Goal: Task Accomplishment & Management: Complete application form

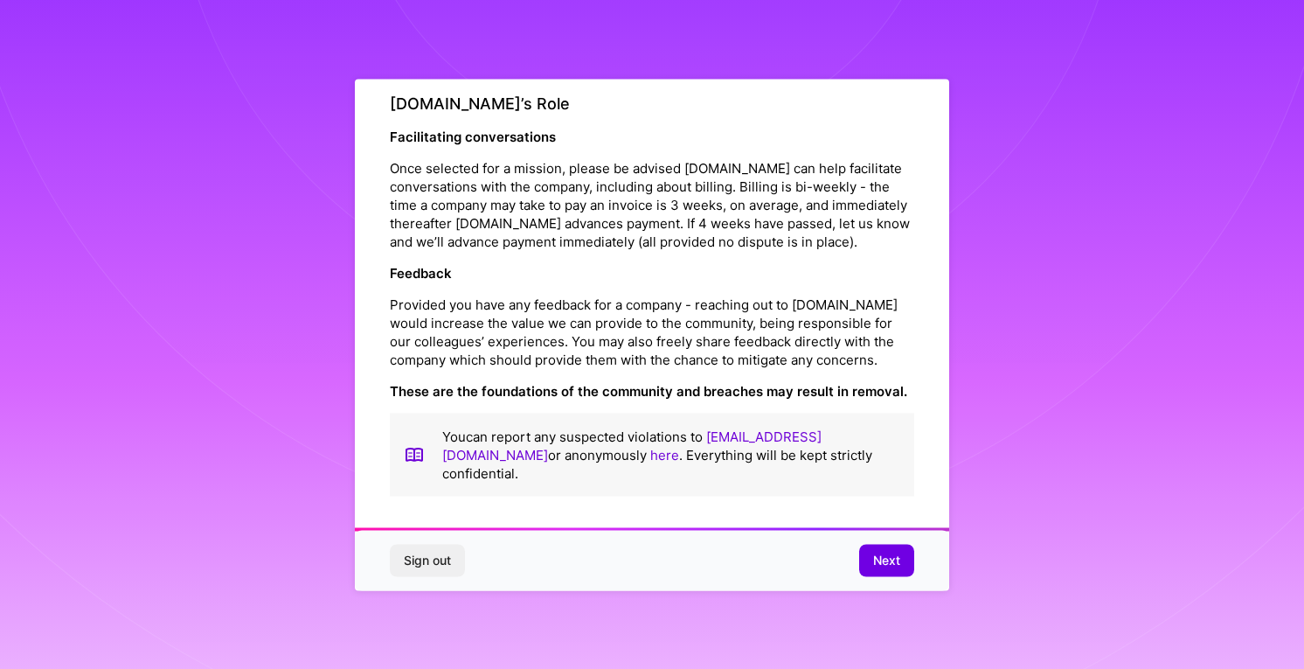
scroll to position [1967, 0]
click at [885, 567] on span "Next" at bounding box center [886, 560] width 27 height 17
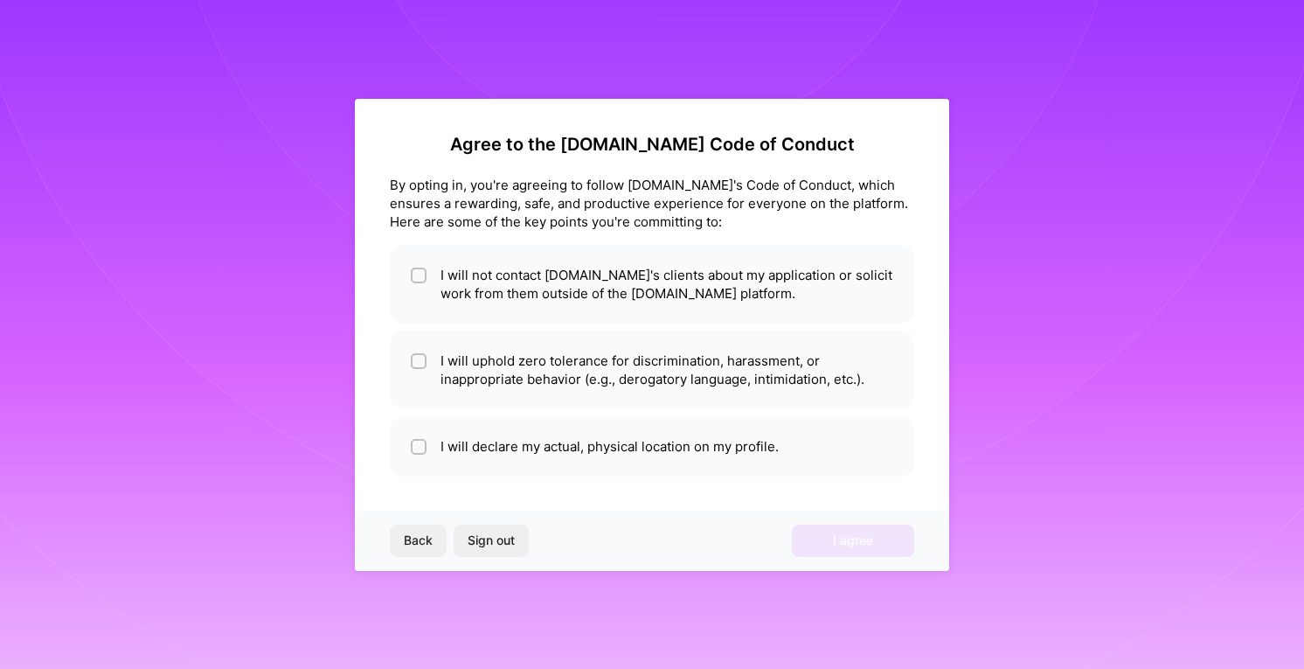
scroll to position [0, 0]
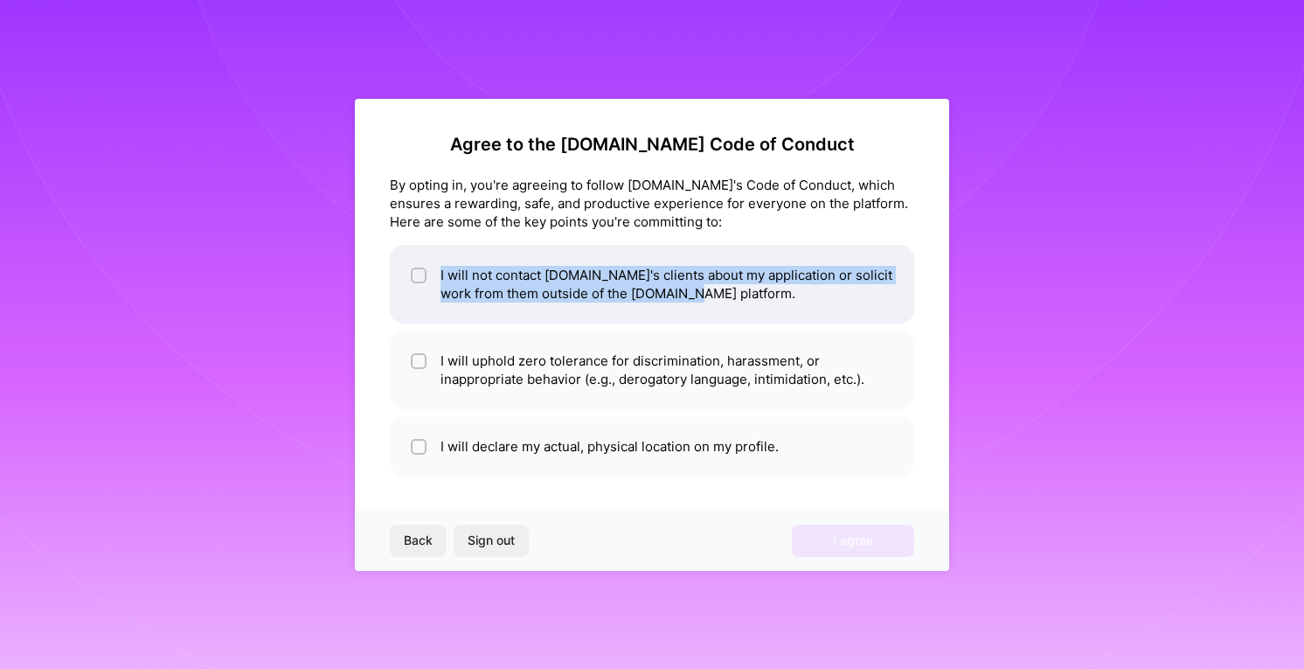
drag, startPoint x: 415, startPoint y: 290, endPoint x: 413, endPoint y: 318, distance: 28.0
click at [413, 318] on li "I will not contact [DOMAIN_NAME]'s clients about my application or solicit work…" at bounding box center [652, 284] width 524 height 79
checkbox input "true"
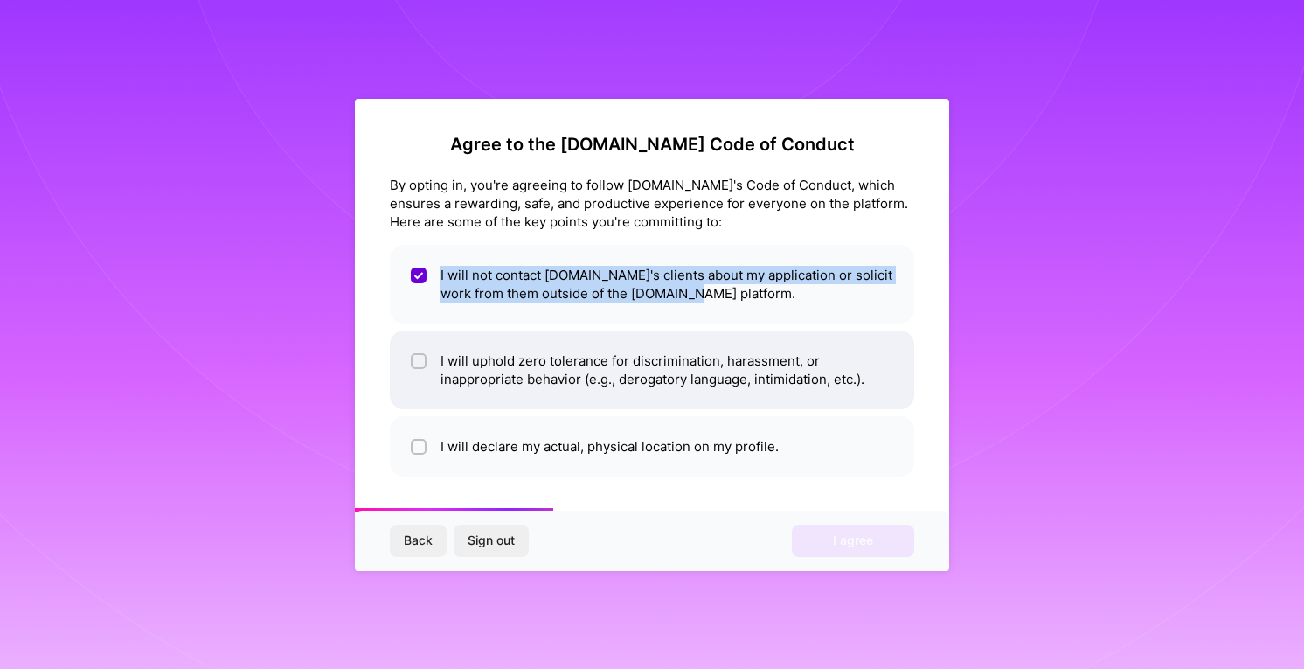
click at [419, 358] on input "checkbox" at bounding box center [420, 362] width 12 height 12
checkbox input "true"
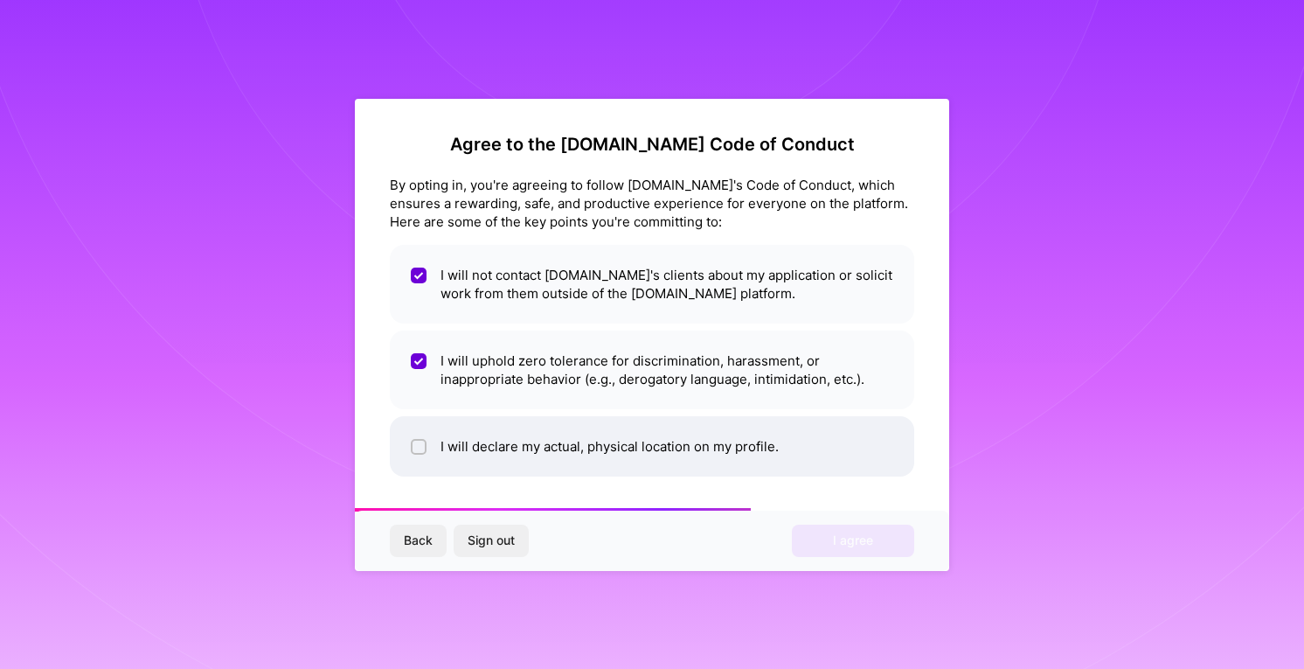
click at [428, 424] on li "I will declare my actual, physical location on my profile." at bounding box center [652, 446] width 524 height 60
checkbox input "true"
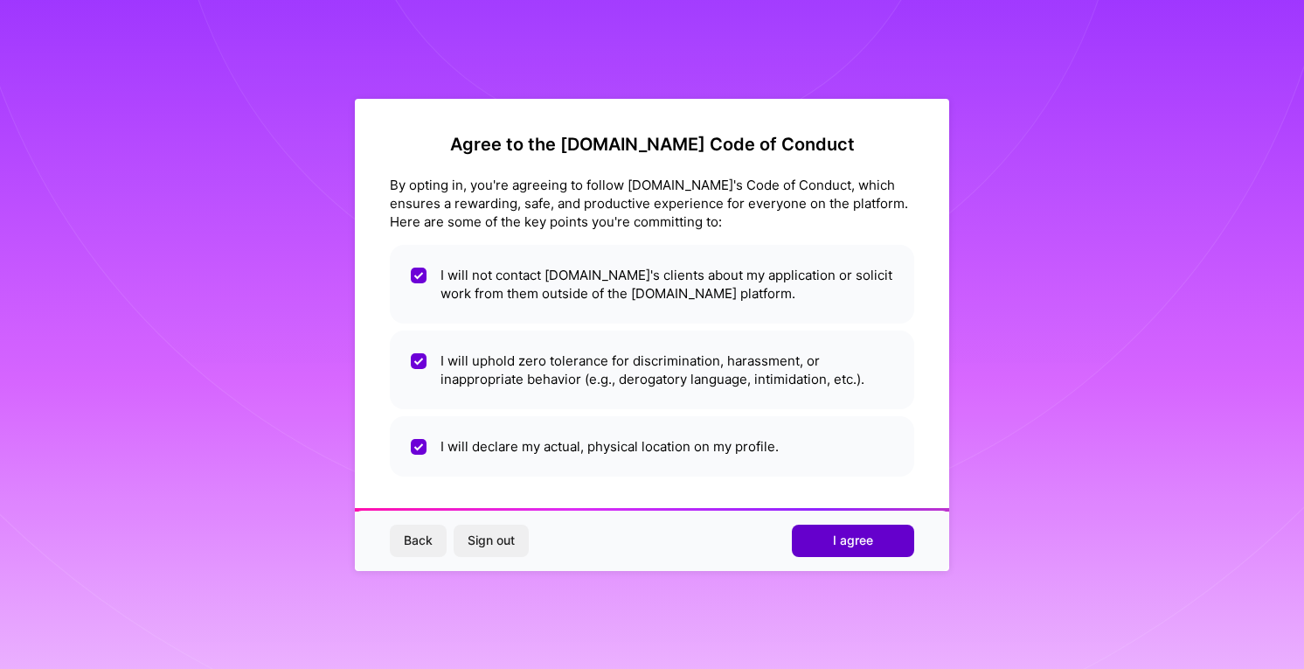
click at [807, 534] on button "I agree" at bounding box center [853, 539] width 122 height 31
